Goal: Transaction & Acquisition: Obtain resource

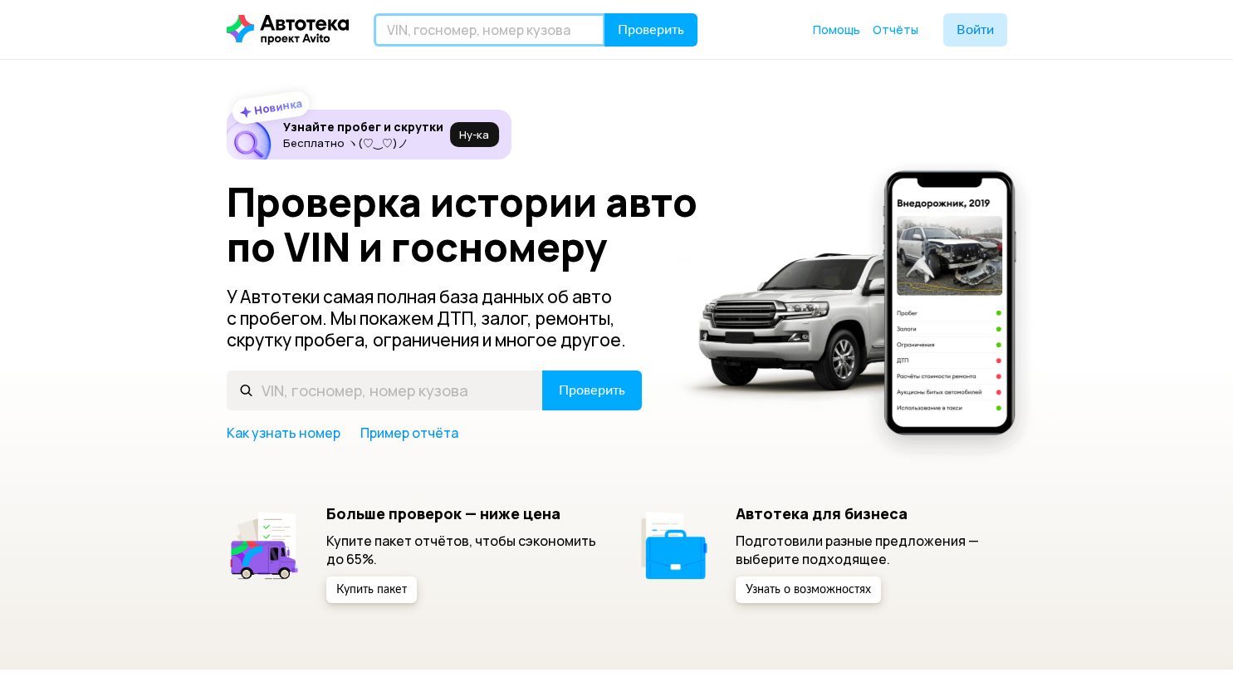
paste input "[US_VEHICLE_IDENTIFICATION_NUMBER]"
type input "[US_VEHICLE_IDENTIFICATION_NUMBER]"
click at [653, 12] on header "WDB6740141N817565 Проверить Помощь Отчёты Войти" at bounding box center [616, 29] width 1233 height 59
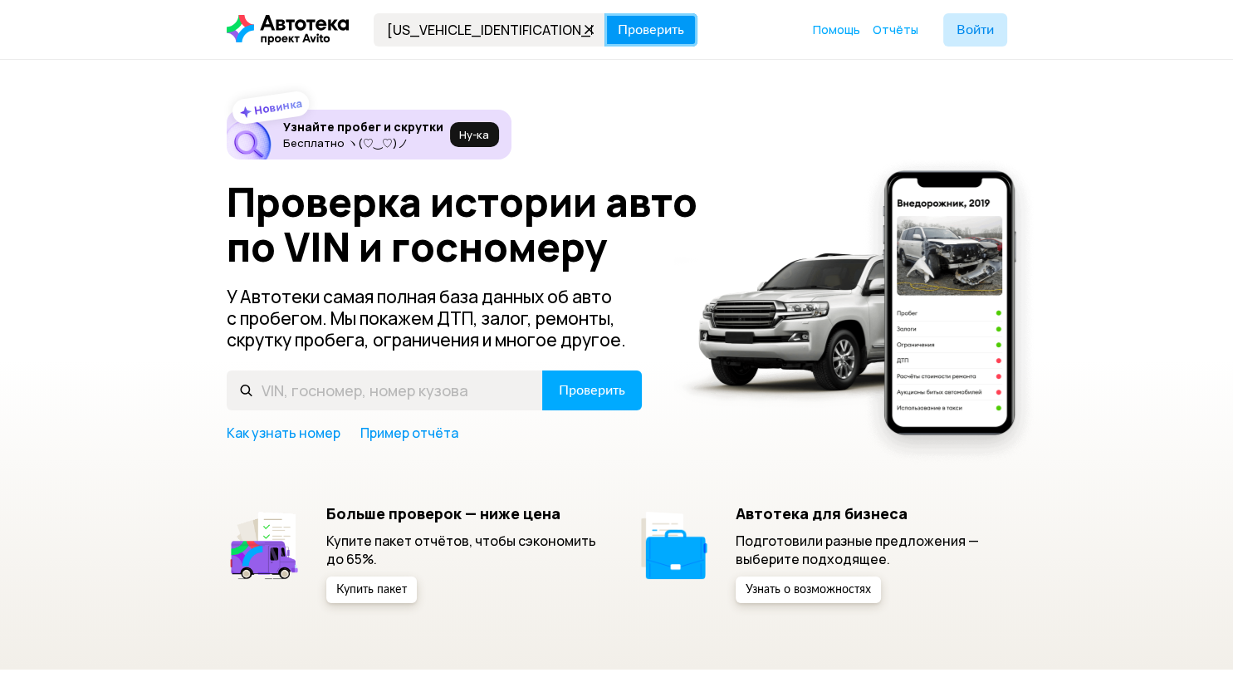
click at [671, 33] on span "Проверить" at bounding box center [651, 29] width 66 height 13
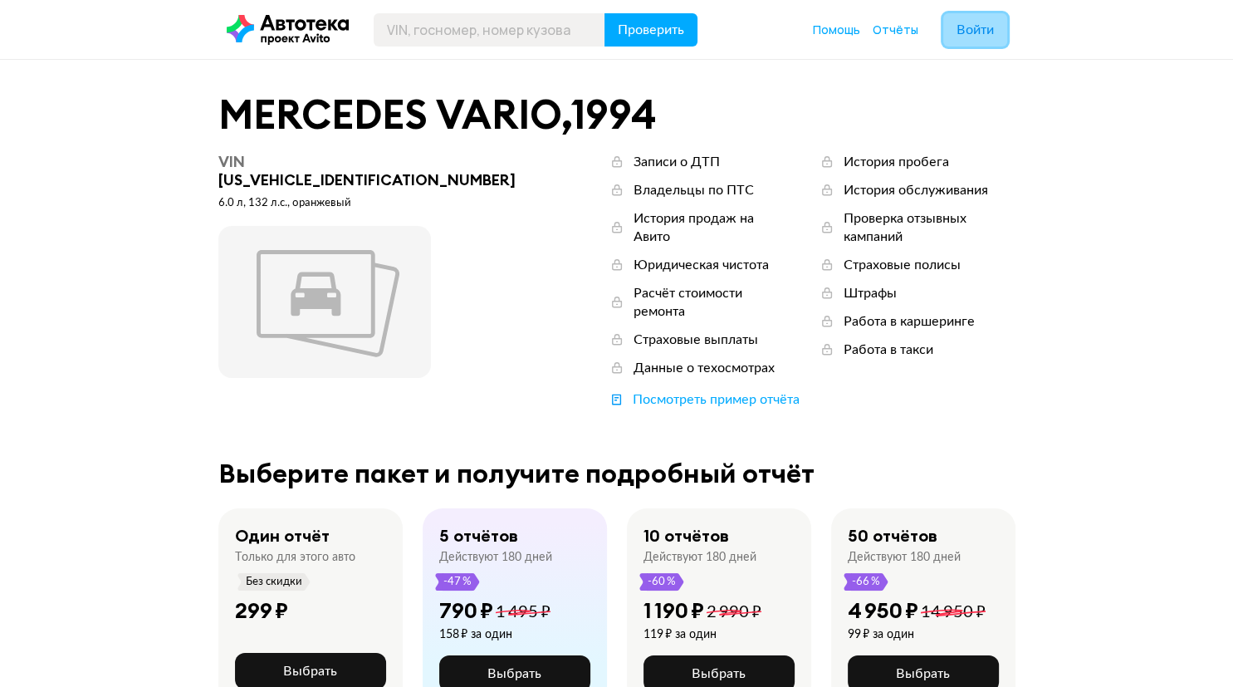
click at [981, 33] on span "Войти" at bounding box center [974, 29] width 37 height 13
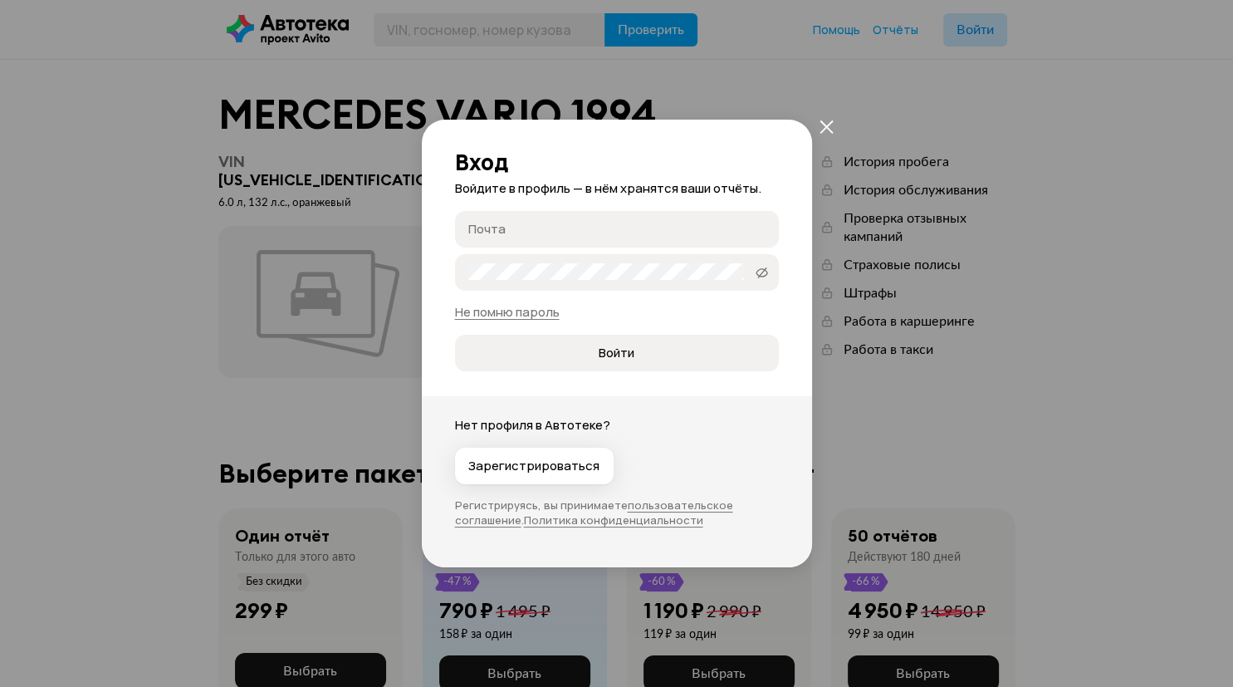
click at [557, 232] on input "Почта" at bounding box center [619, 228] width 302 height 17
type input "Holodovaver@mail.ru"
click at [604, 351] on span "Войти" at bounding box center [617, 353] width 36 height 17
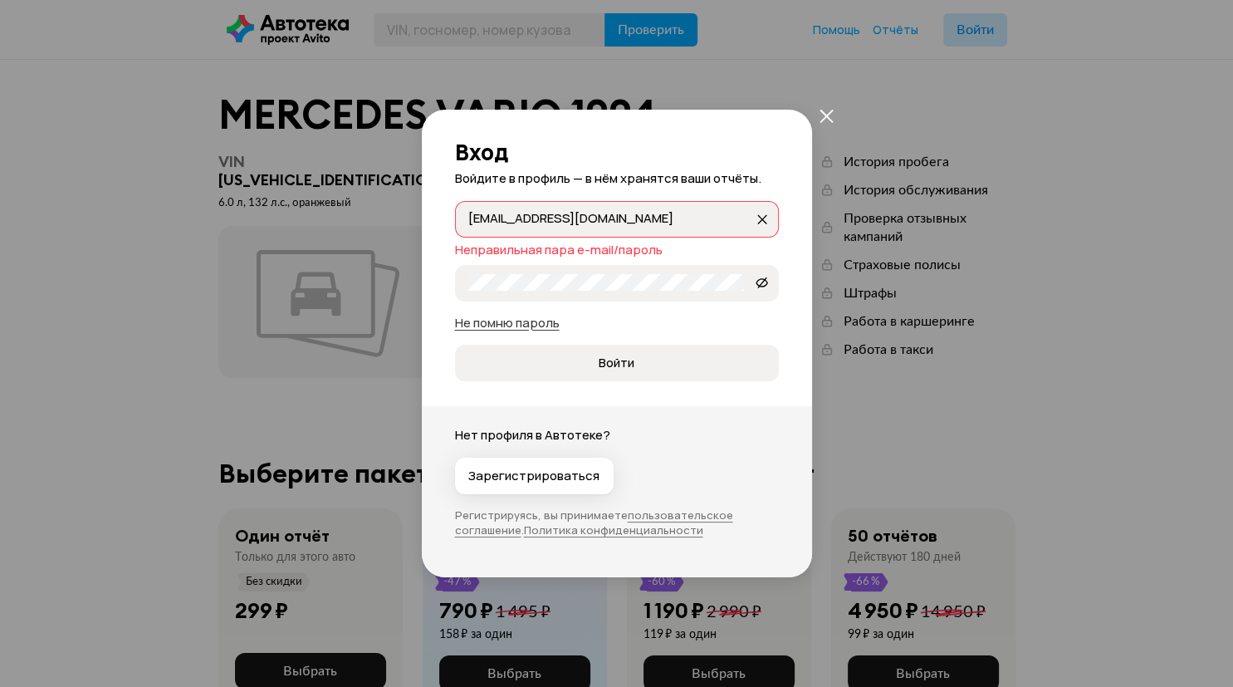
click at [525, 323] on link "Не помню пароль" at bounding box center [507, 322] width 105 height 17
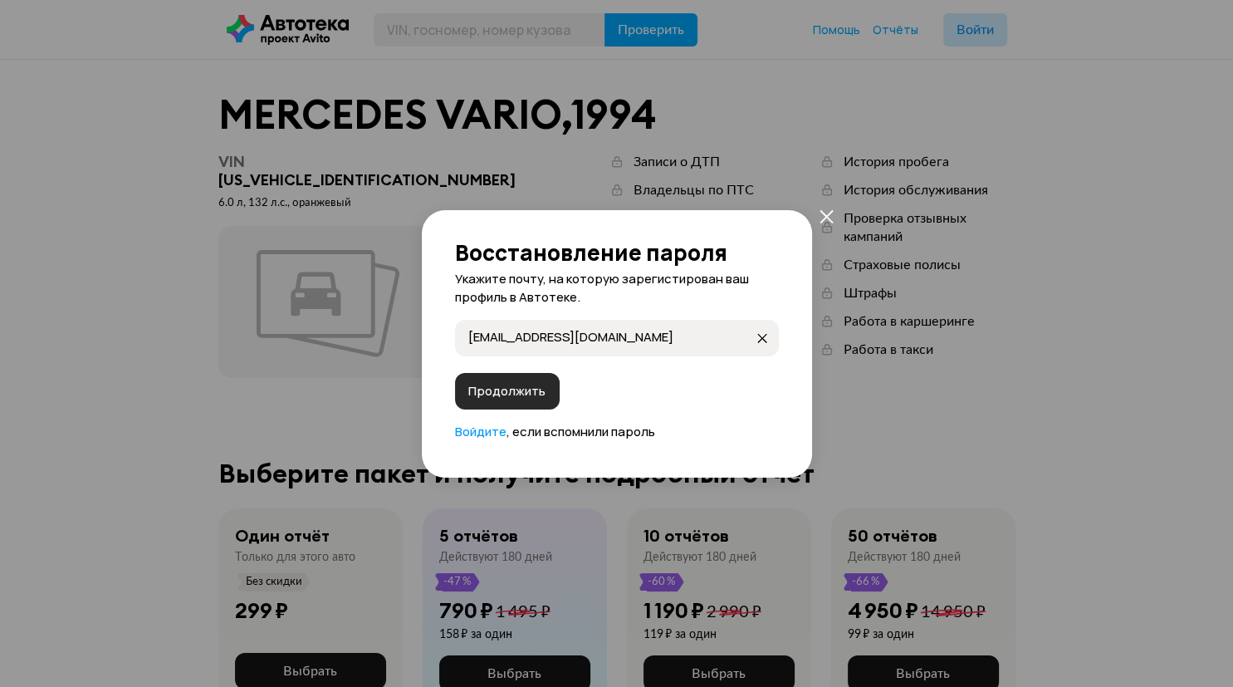
click at [524, 384] on span "Продолжить" at bounding box center [506, 391] width 77 height 17
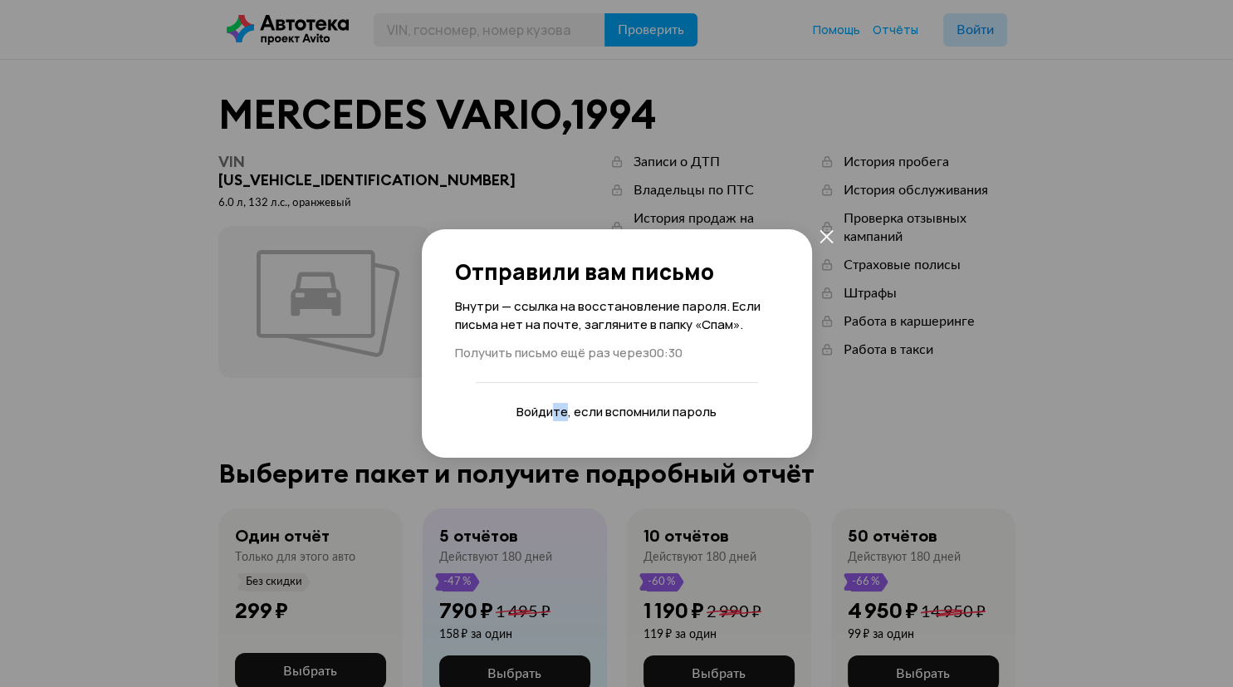
drag, startPoint x: 557, startPoint y: 407, endPoint x: 568, endPoint y: 413, distance: 12.7
click at [568, 413] on link "Войдите" at bounding box center [541, 411] width 51 height 17
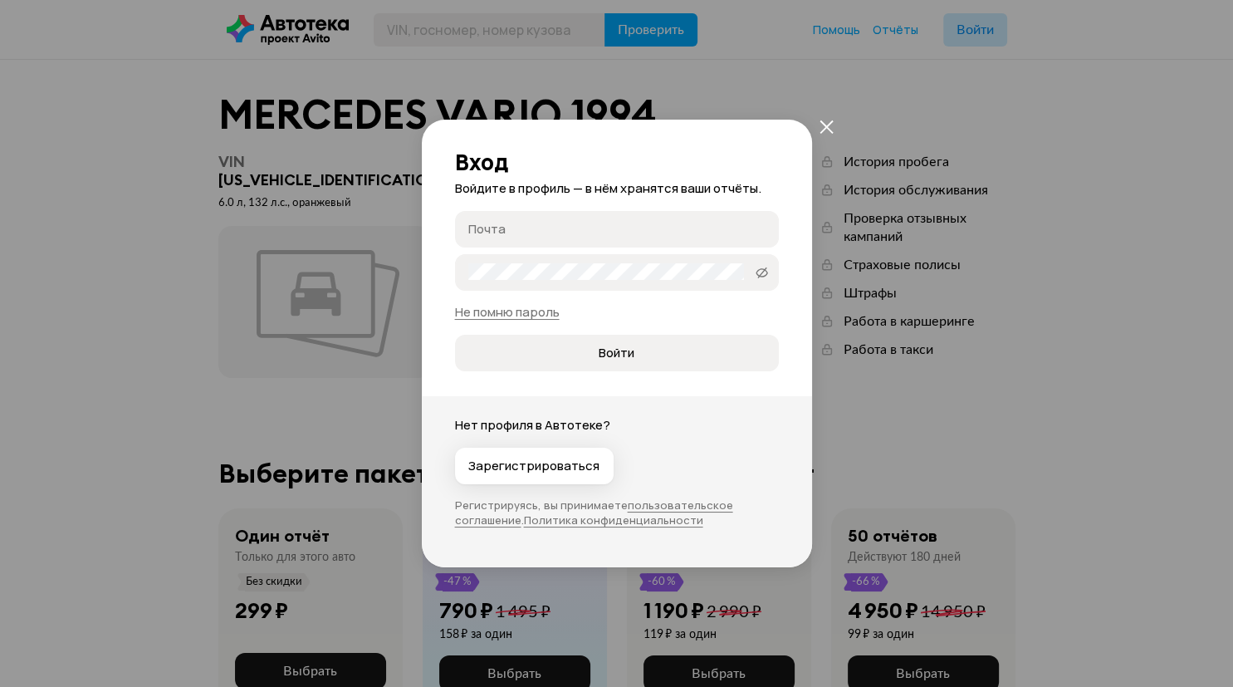
click at [648, 224] on input "Почта" at bounding box center [619, 228] width 302 height 17
type input "Holodovaver@mail.ru"
click at [648, 356] on span "Войти" at bounding box center [616, 353] width 296 height 17
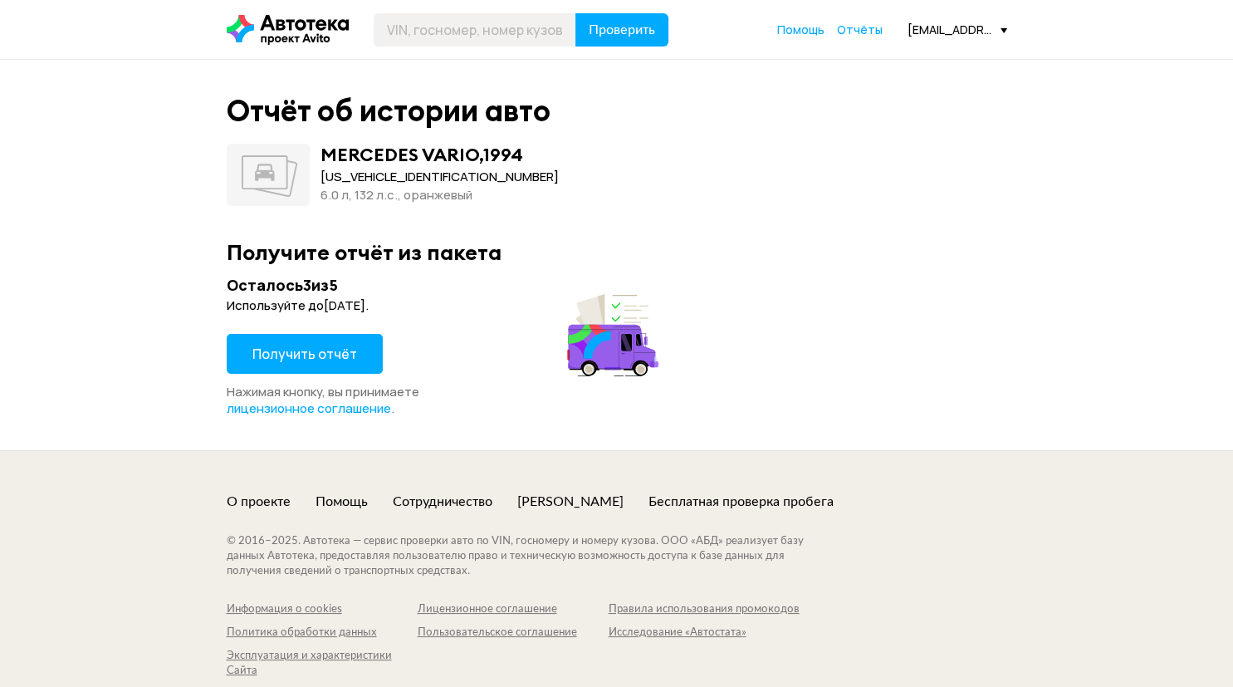
drag, startPoint x: 345, startPoint y: 359, endPoint x: 370, endPoint y: 356, distance: 25.0
click at [345, 359] on span "Получить отчёт" at bounding box center [304, 354] width 105 height 18
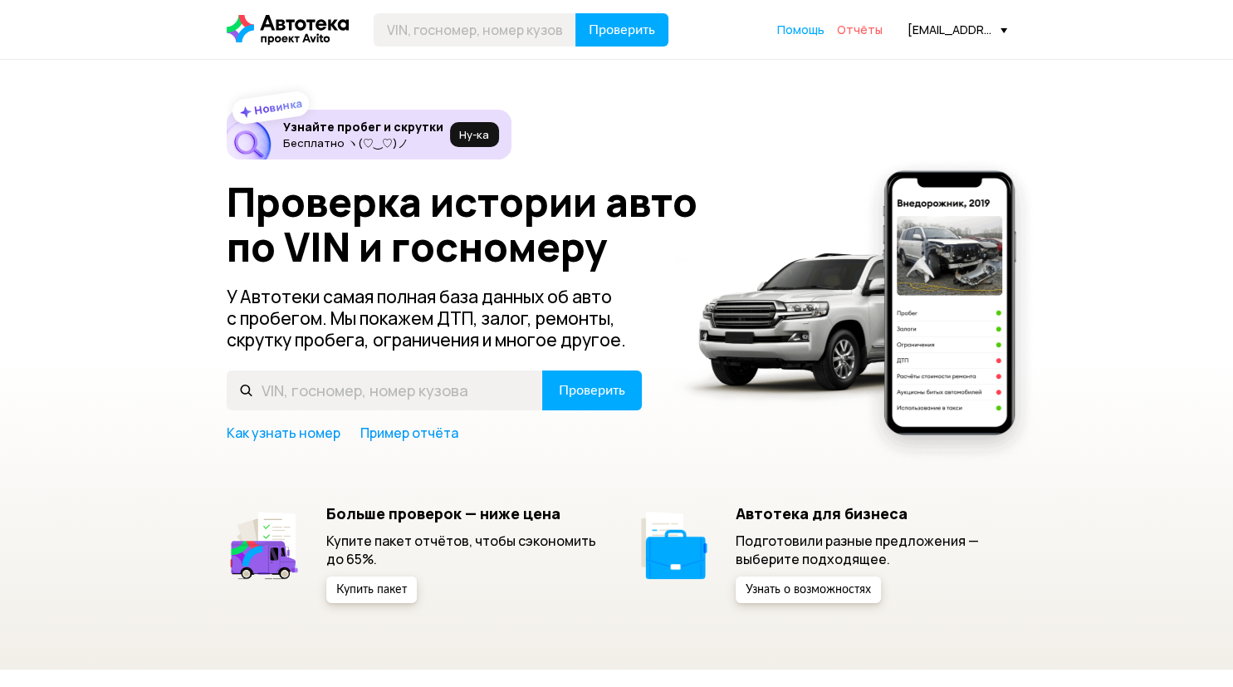
click at [871, 33] on span "Отчёты" at bounding box center [860, 30] width 46 height 16
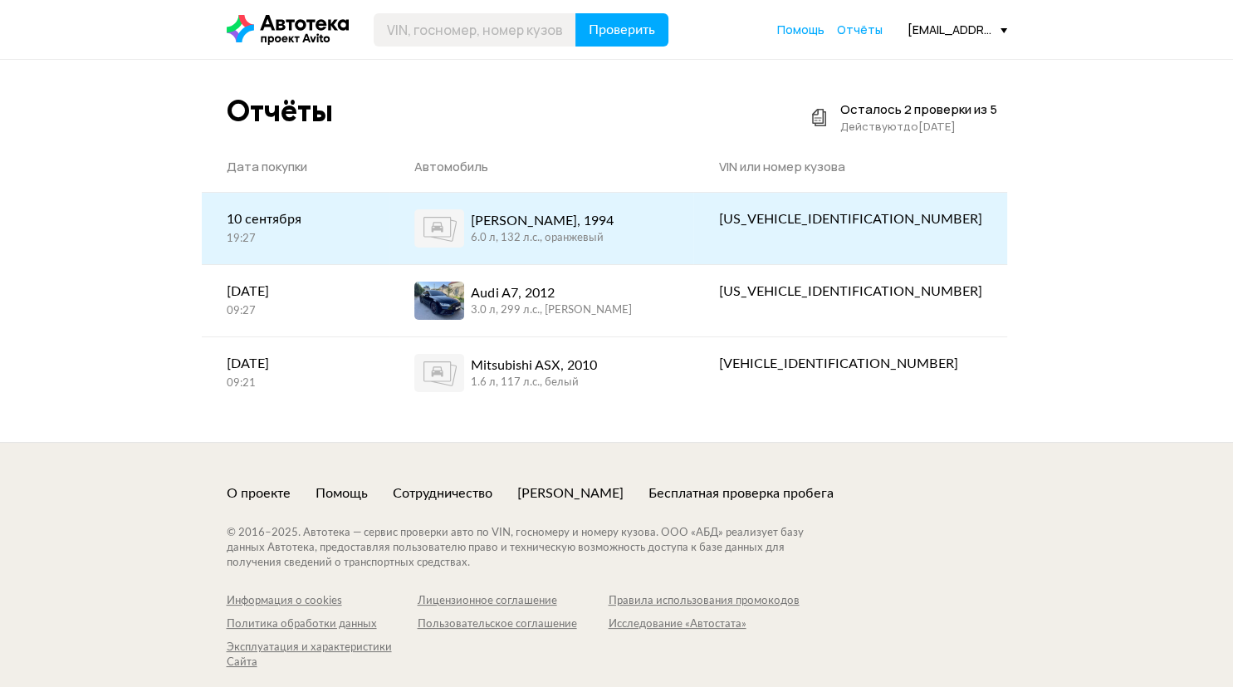
click at [611, 231] on div "6.0 л, 132 л.c., оранжевый" at bounding box center [542, 238] width 143 height 15
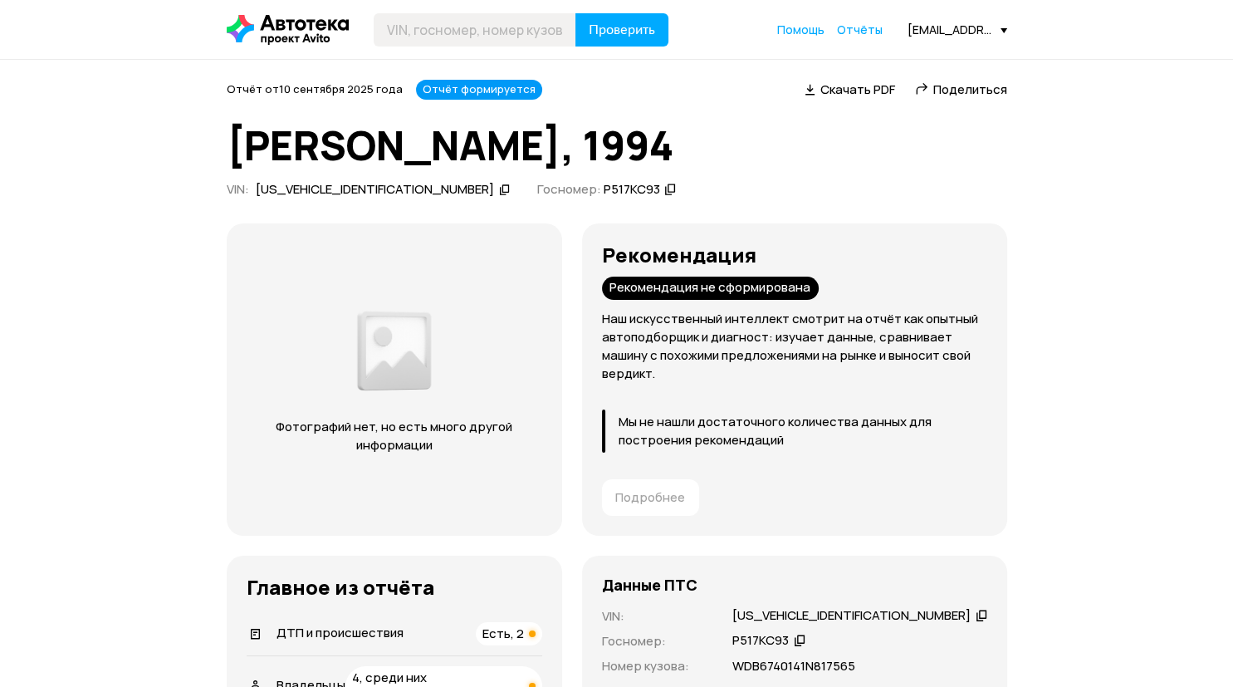
click at [837, 87] on span "Скачать PDF" at bounding box center [857, 89] width 75 height 17
paste input "[US_VEHICLE_IDENTIFICATION_NUMBER]"
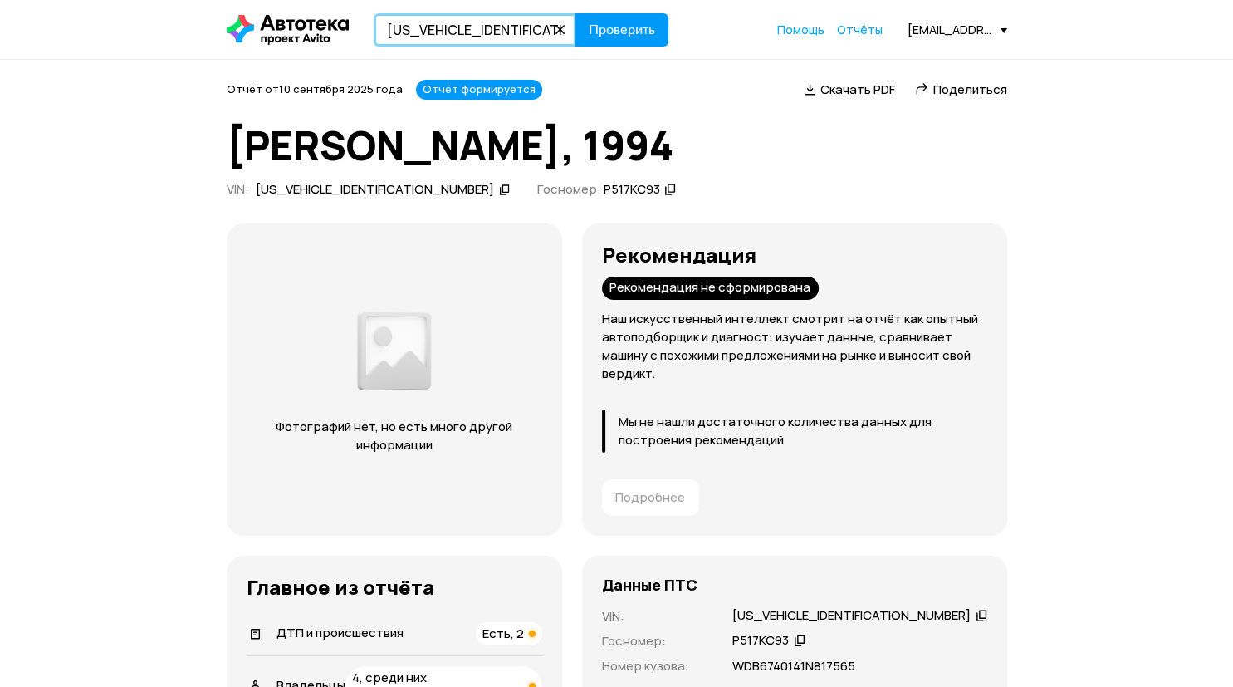
type input "[US_VEHICLE_IDENTIFICATION_NUMBER]"
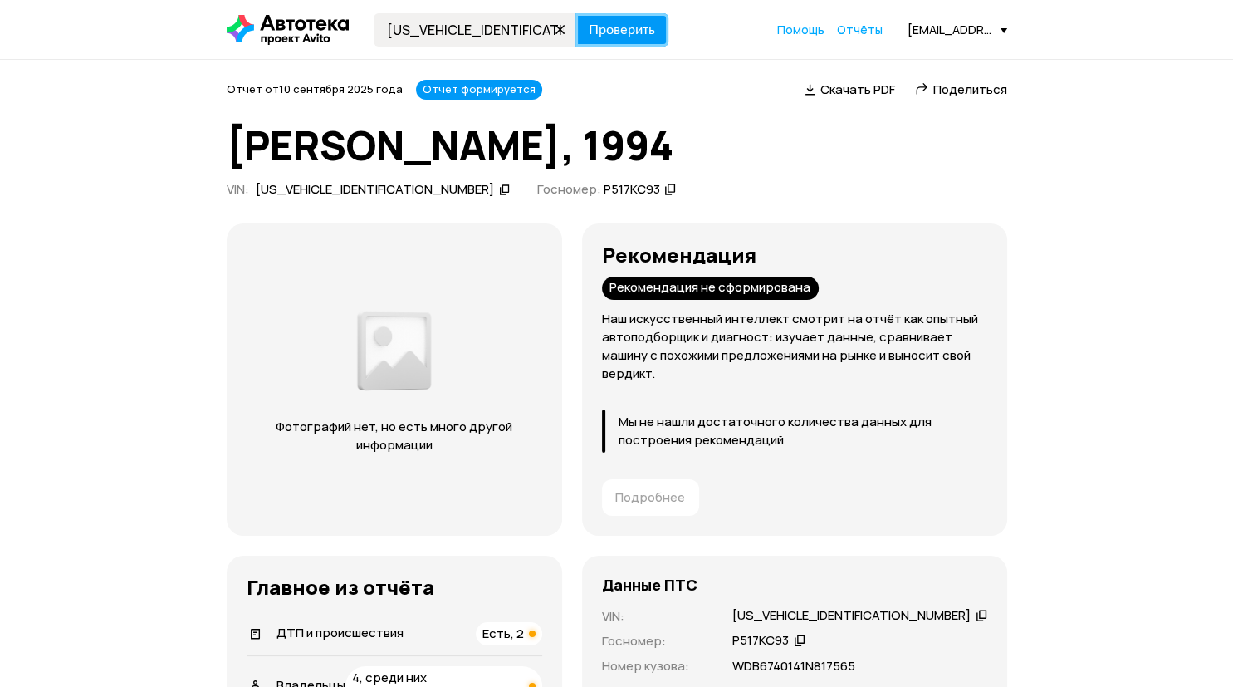
click at [631, 17] on button "Проверить" at bounding box center [621, 29] width 93 height 33
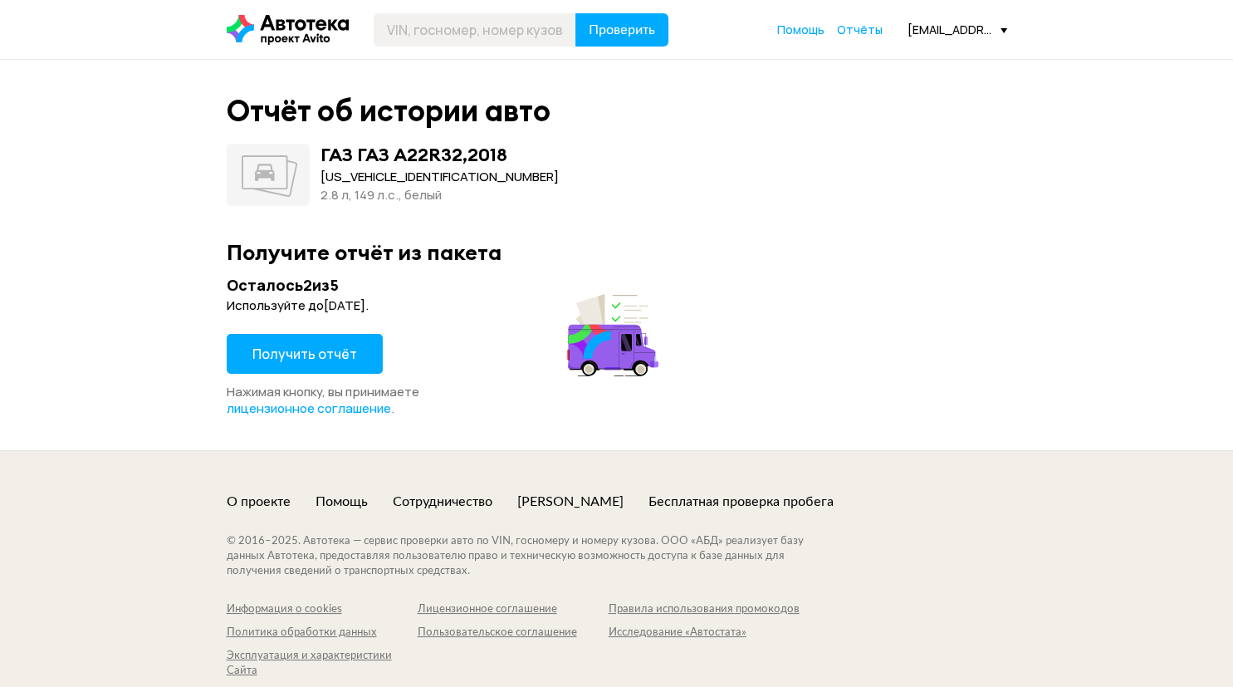
click at [340, 347] on span "Получить отчёт" at bounding box center [304, 354] width 105 height 18
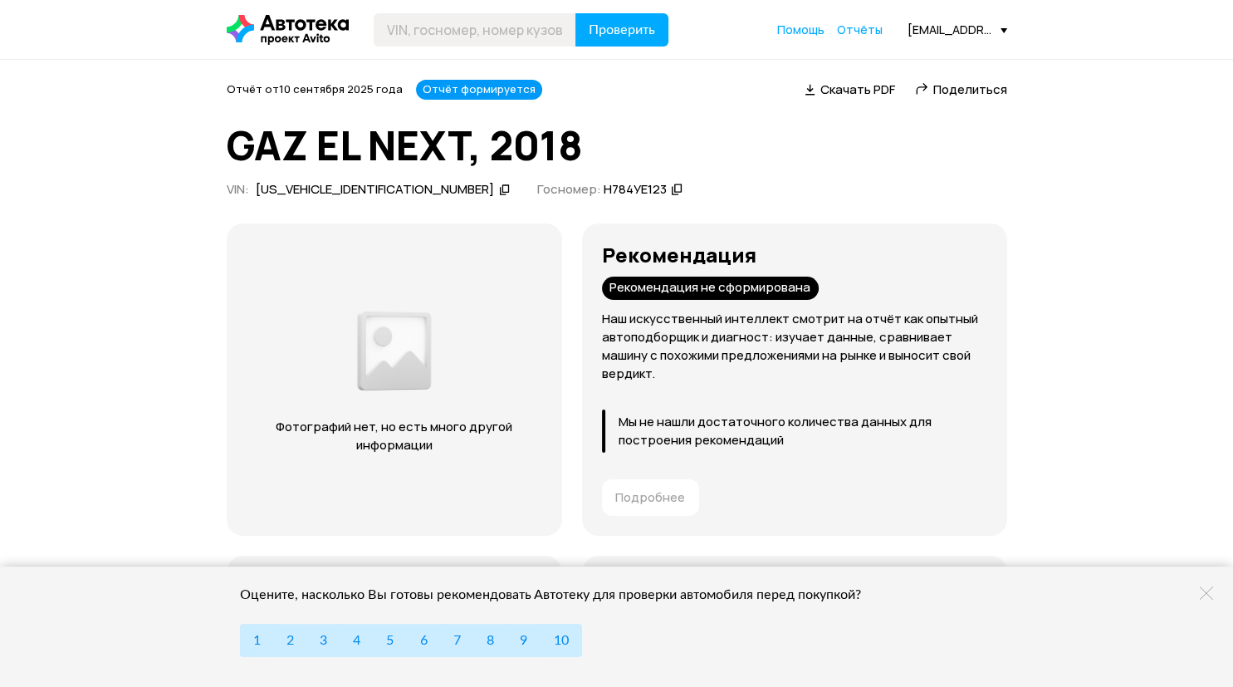
click at [855, 94] on span "Скачать PDF" at bounding box center [857, 89] width 75 height 17
